Goal: Task Accomplishment & Management: Complete application form

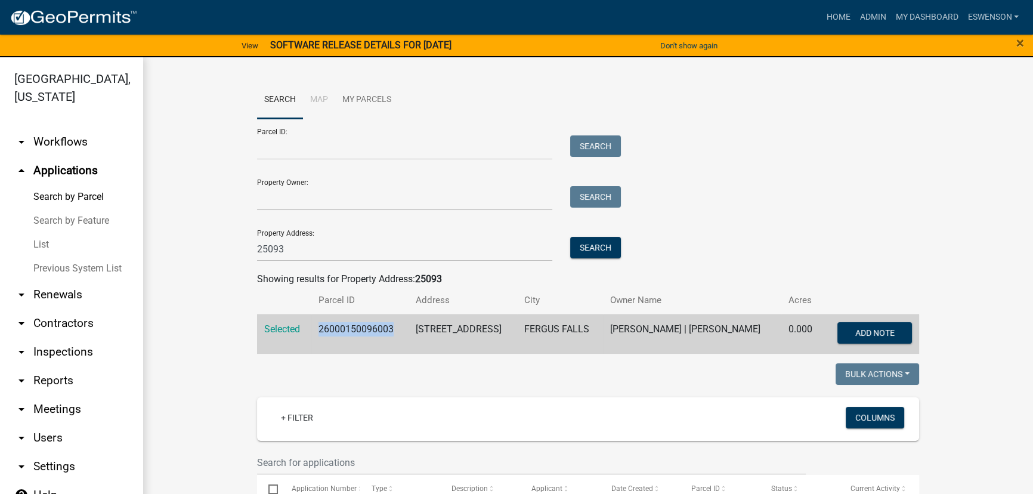
scroll to position [27, 0]
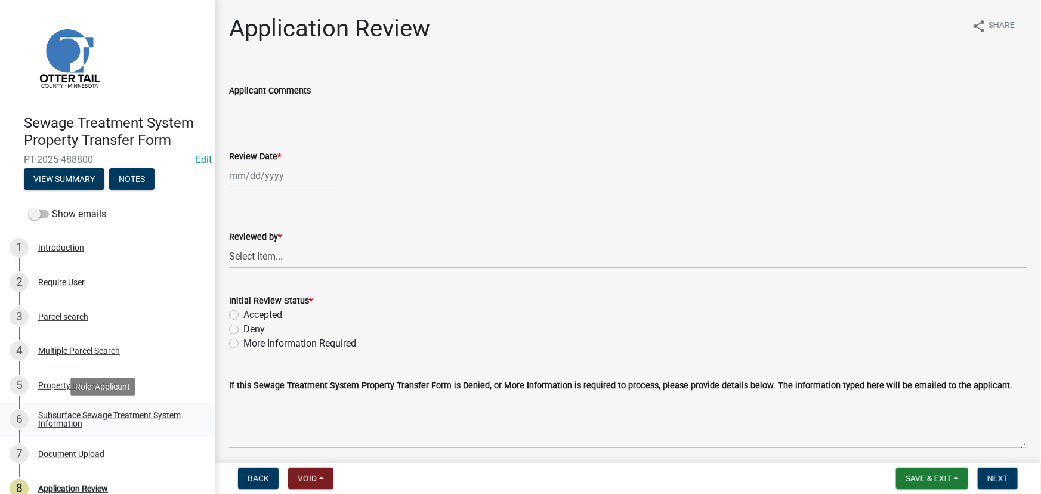
drag, startPoint x: 73, startPoint y: 417, endPoint x: 107, endPoint y: 434, distance: 37.9
click at [73, 417] on div "Subsurface Sewage Treatment System Information" at bounding box center [116, 419] width 157 height 17
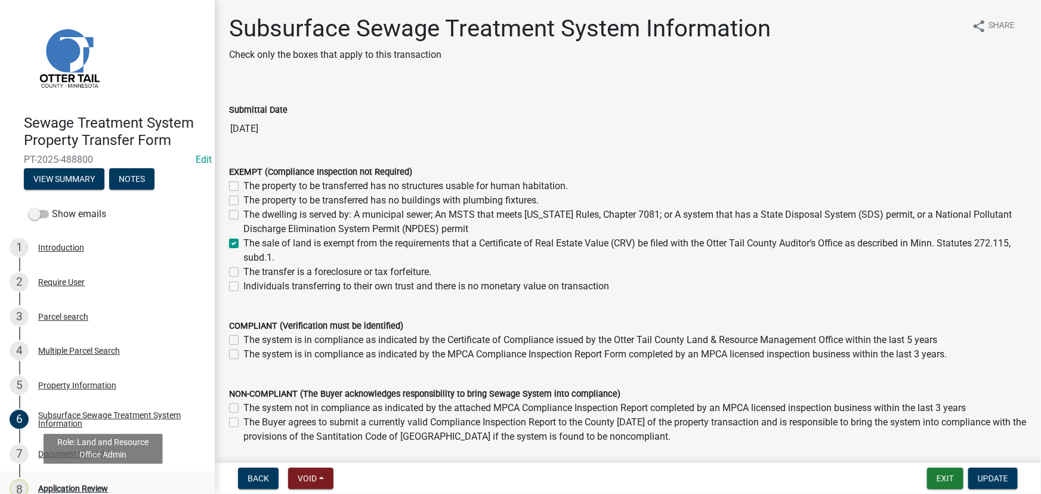
click at [89, 480] on div "8 Application Review" at bounding box center [103, 488] width 186 height 19
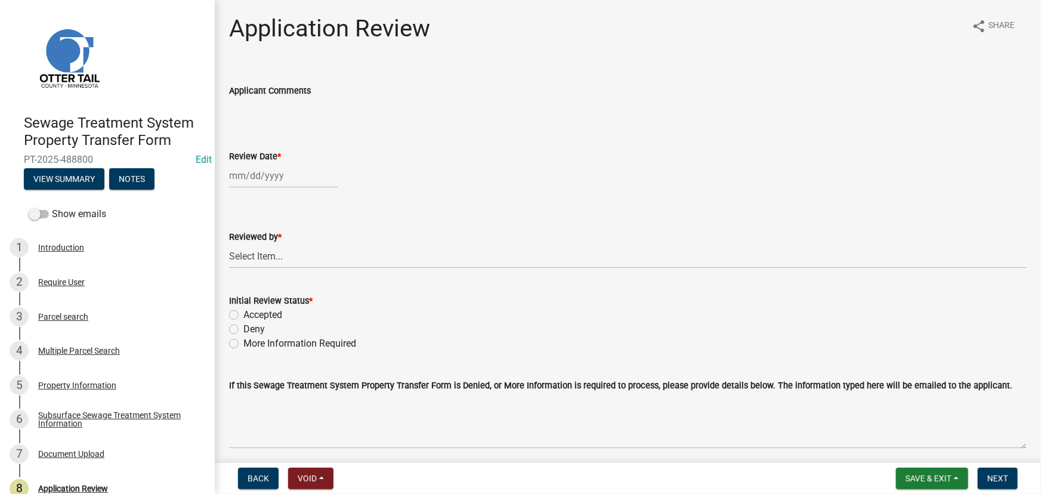
click at [310, 167] on div at bounding box center [283, 175] width 109 height 24
select select "10"
select select "2025"
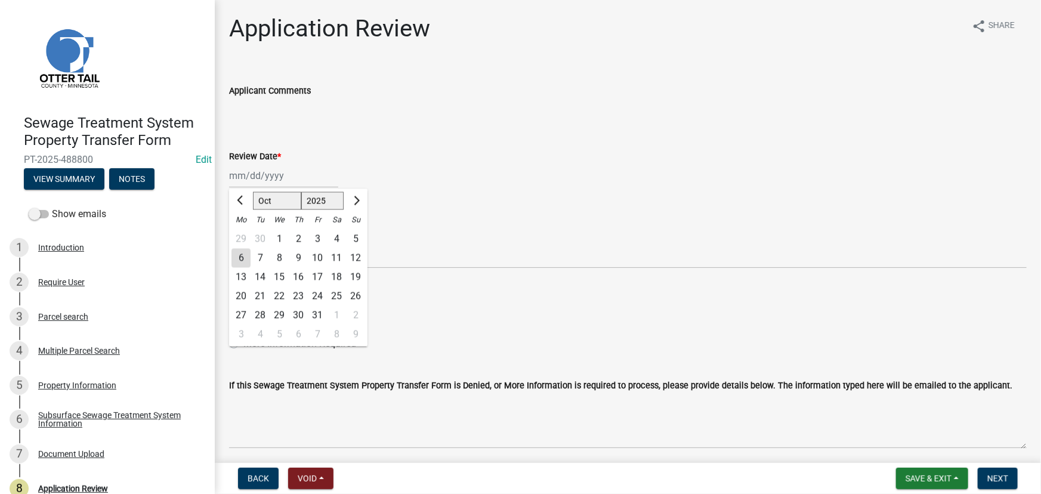
click at [244, 255] on div "6" at bounding box center [240, 258] width 19 height 19
type input "10/06/2025"
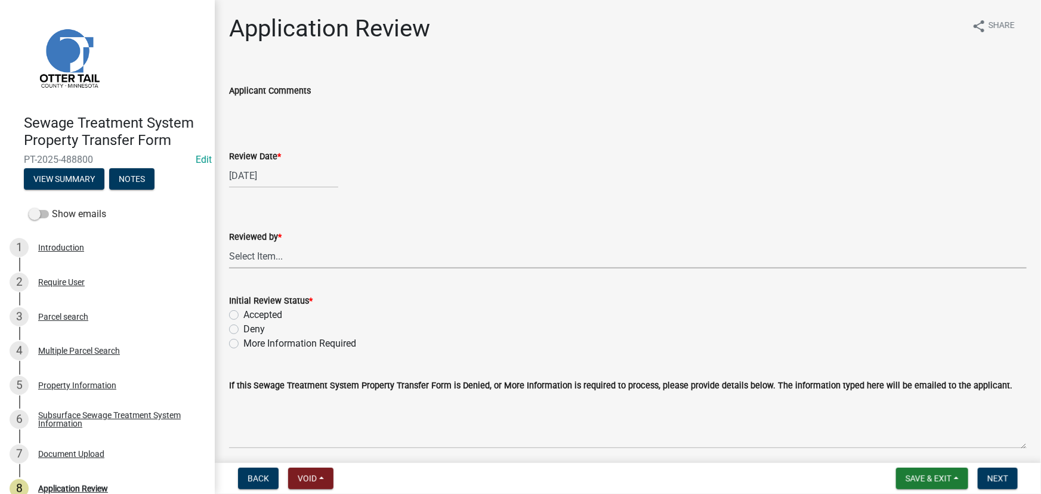
click at [279, 264] on select "Select Item... Alexis Newark Amy Busko Andrea Perales Brittany Tollefson Christ…" at bounding box center [628, 256] width 798 height 24
click at [229, 244] on select "Select Item... Alexis Newark Amy Busko Andrea Perales Brittany Tollefson Christ…" at bounding box center [628, 256] width 798 height 24
select select "190fd4c8-42ef-492b-a4a0-a0213555944c"
click at [250, 310] on label "Accepted" at bounding box center [262, 315] width 39 height 14
click at [250, 310] on input "Accepted" at bounding box center [247, 312] width 8 height 8
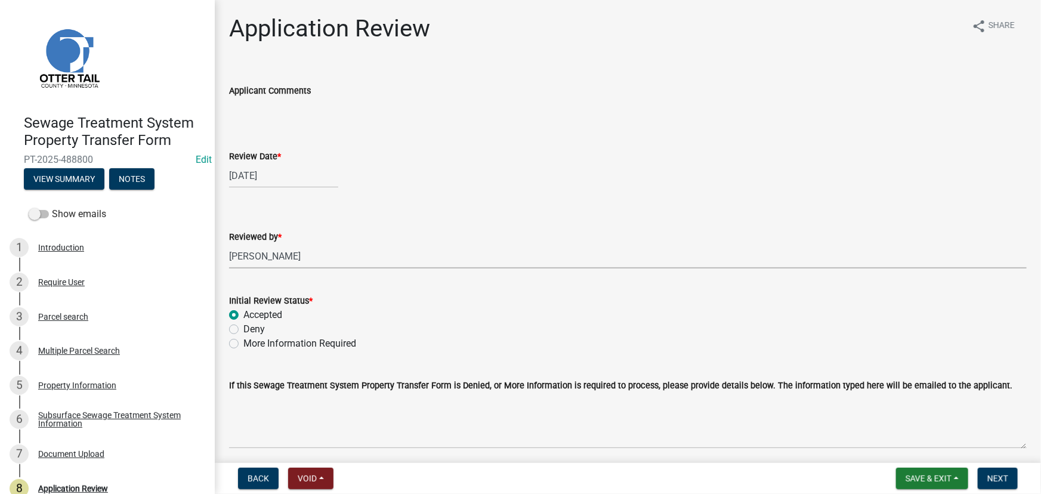
radio input "true"
click at [999, 489] on button "Next" at bounding box center [998, 478] width 40 height 21
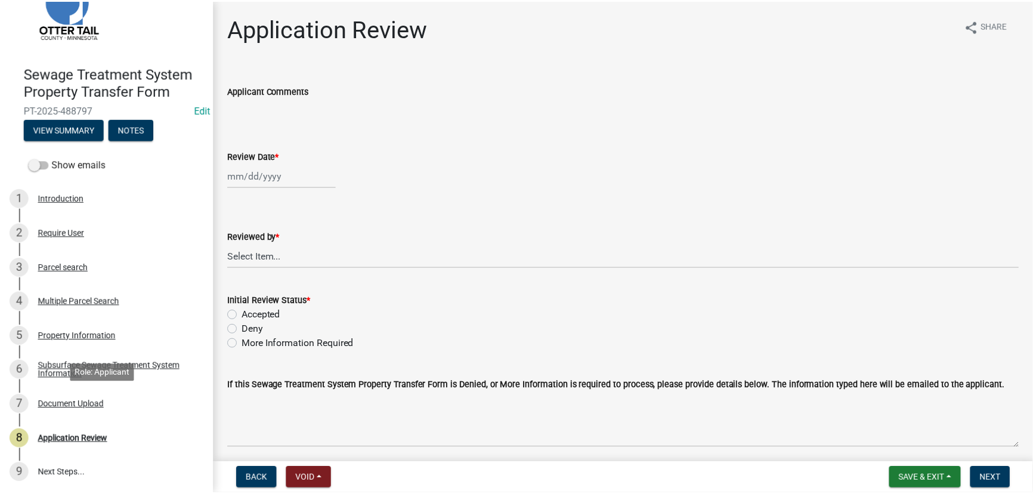
scroll to position [50, 0]
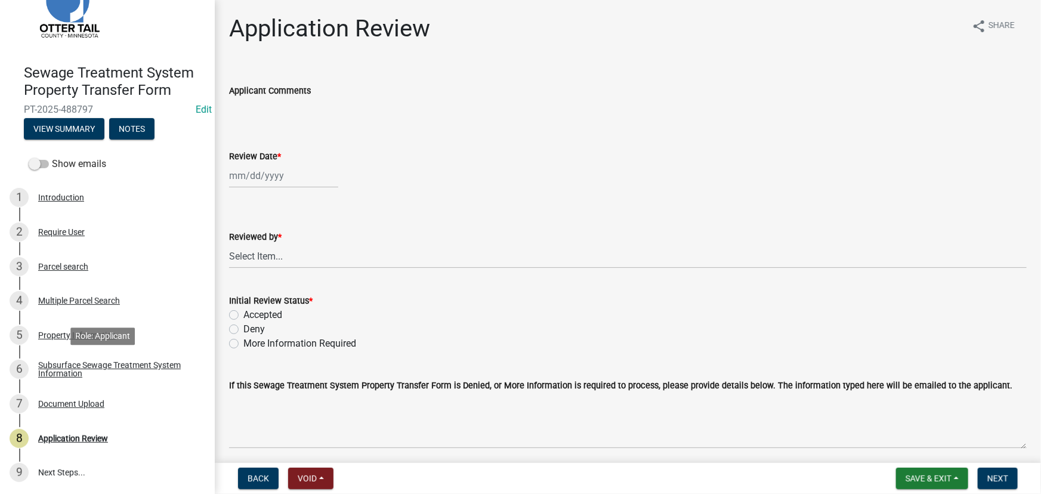
click at [84, 372] on div "Subsurface Sewage Treatment System Information" at bounding box center [116, 369] width 157 height 17
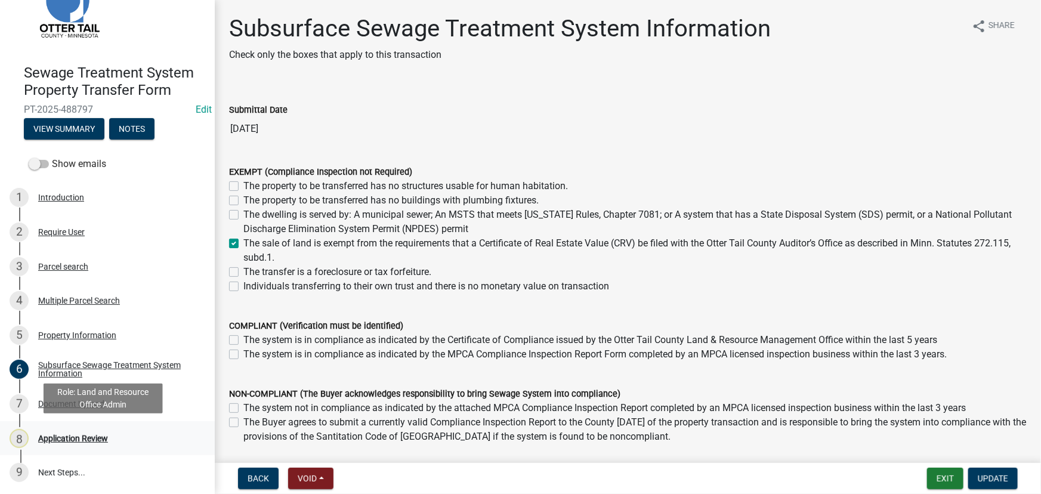
click at [78, 440] on div "Application Review" at bounding box center [73, 438] width 70 height 8
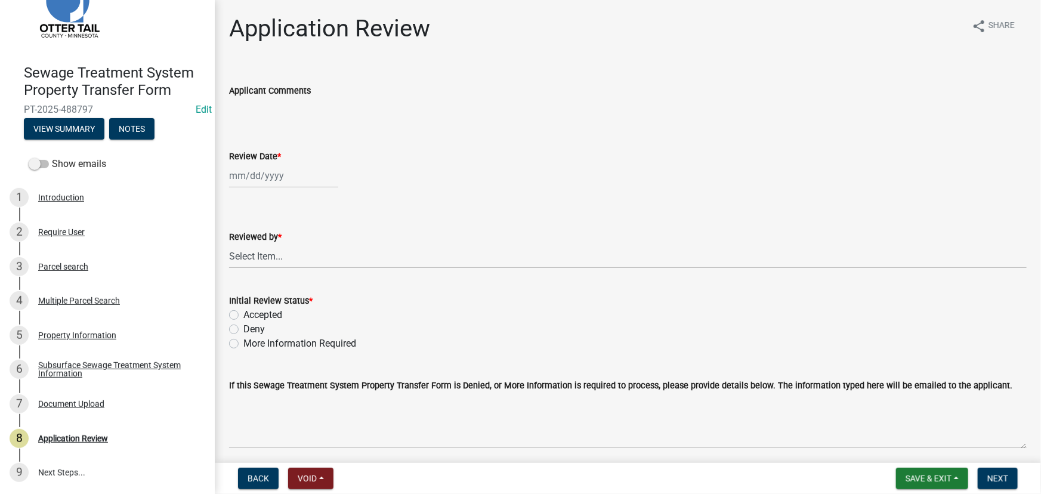
click at [266, 178] on div at bounding box center [283, 175] width 109 height 24
select select "10"
select select "2025"
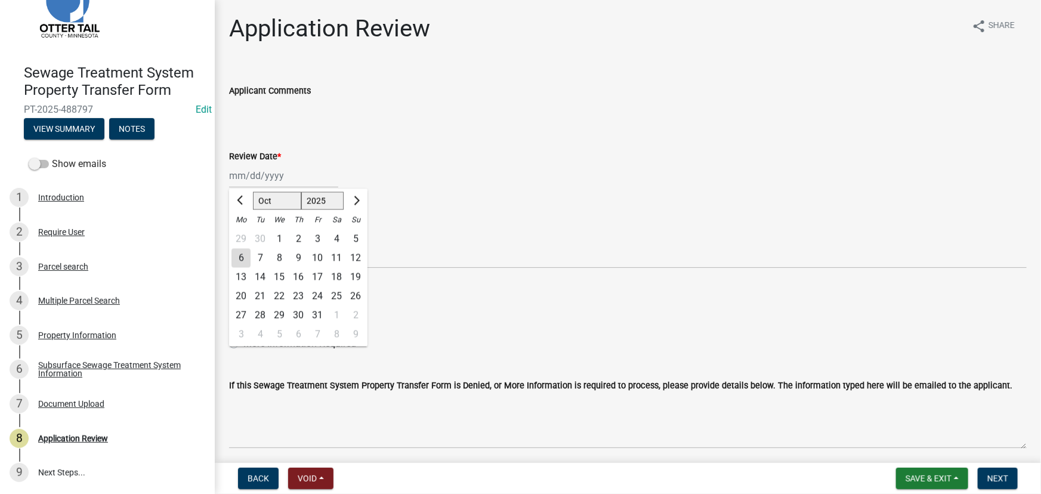
click at [241, 258] on div "6" at bounding box center [240, 258] width 19 height 19
type input "10/06/2025"
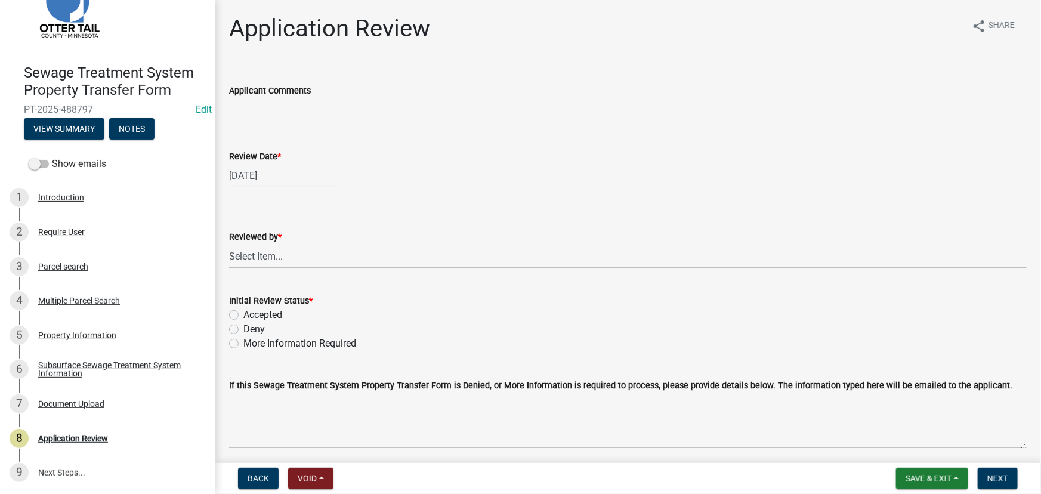
click at [259, 248] on select "Select Item... Alexis Newark Amy Busko Andrea Perales Brittany Tollefson Christ…" at bounding box center [628, 256] width 798 height 24
click at [229, 244] on select "Select Item... Alexis Newark Amy Busko Andrea Perales Brittany Tollefson Christ…" at bounding box center [628, 256] width 798 height 24
select select "190fd4c8-42ef-492b-a4a0-a0213555944c"
click at [274, 311] on label "Accepted" at bounding box center [262, 315] width 39 height 14
click at [251, 311] on input "Accepted" at bounding box center [247, 312] width 8 height 8
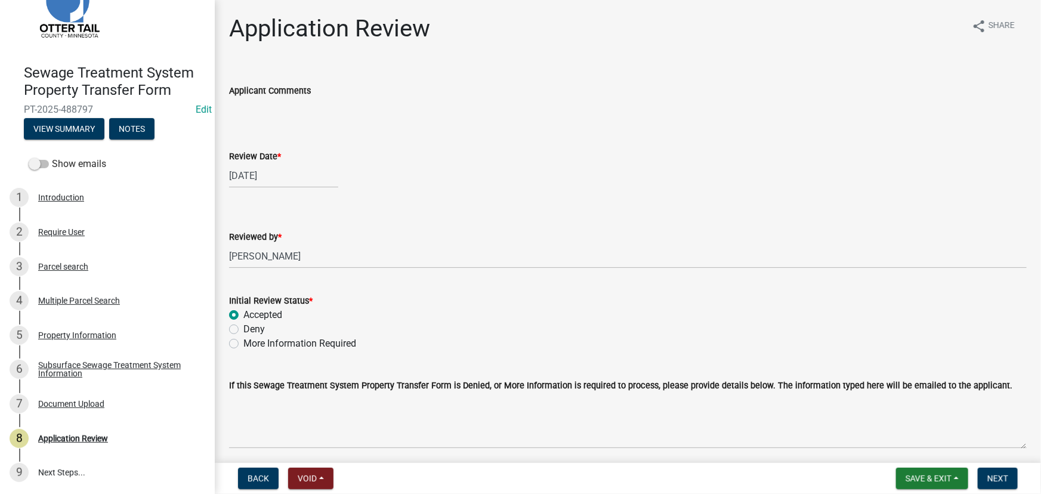
radio input "true"
click at [991, 477] on span "Next" at bounding box center [997, 479] width 21 height 10
